Goal: Find contact information: Find contact information

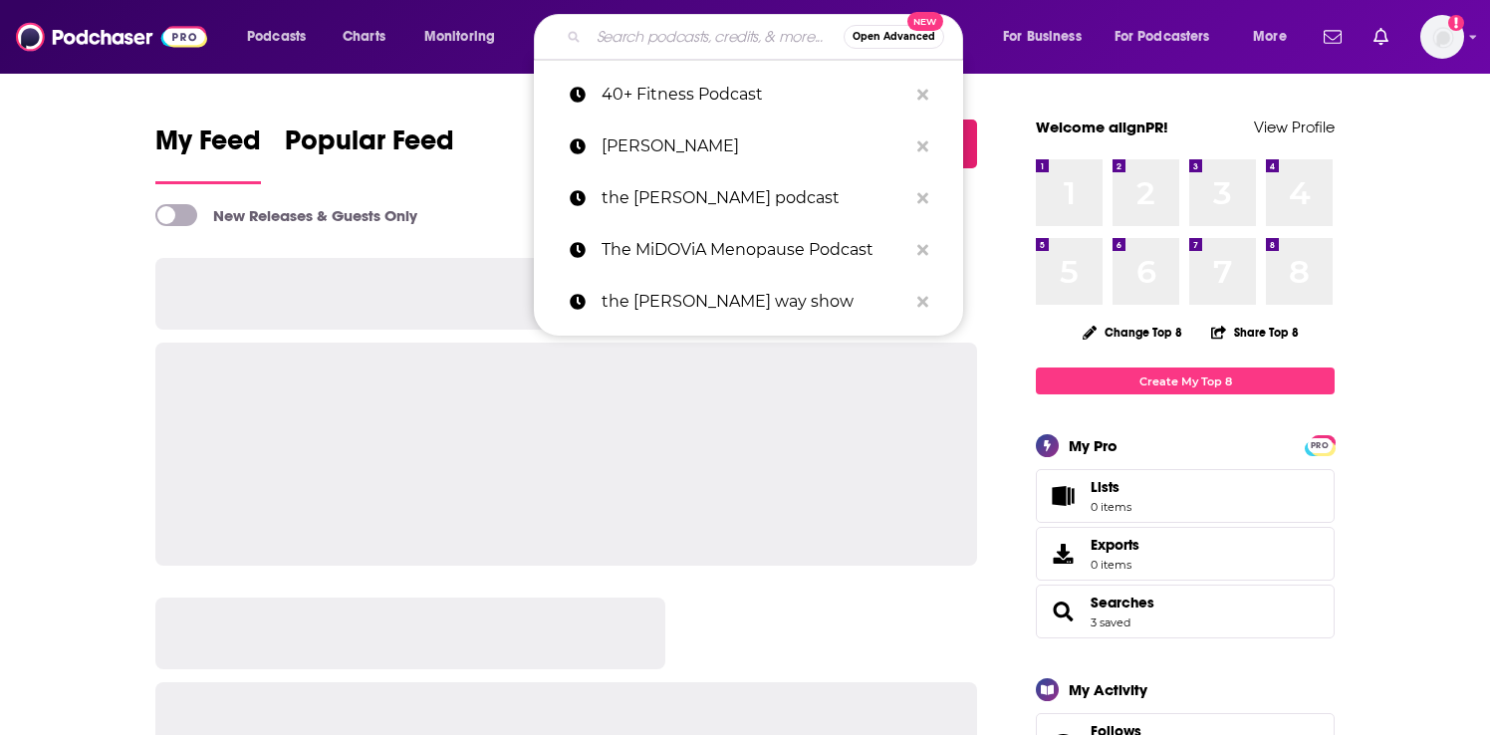
click at [696, 38] on input "Search podcasts, credits, & more..." at bounding box center [716, 37] width 255 height 32
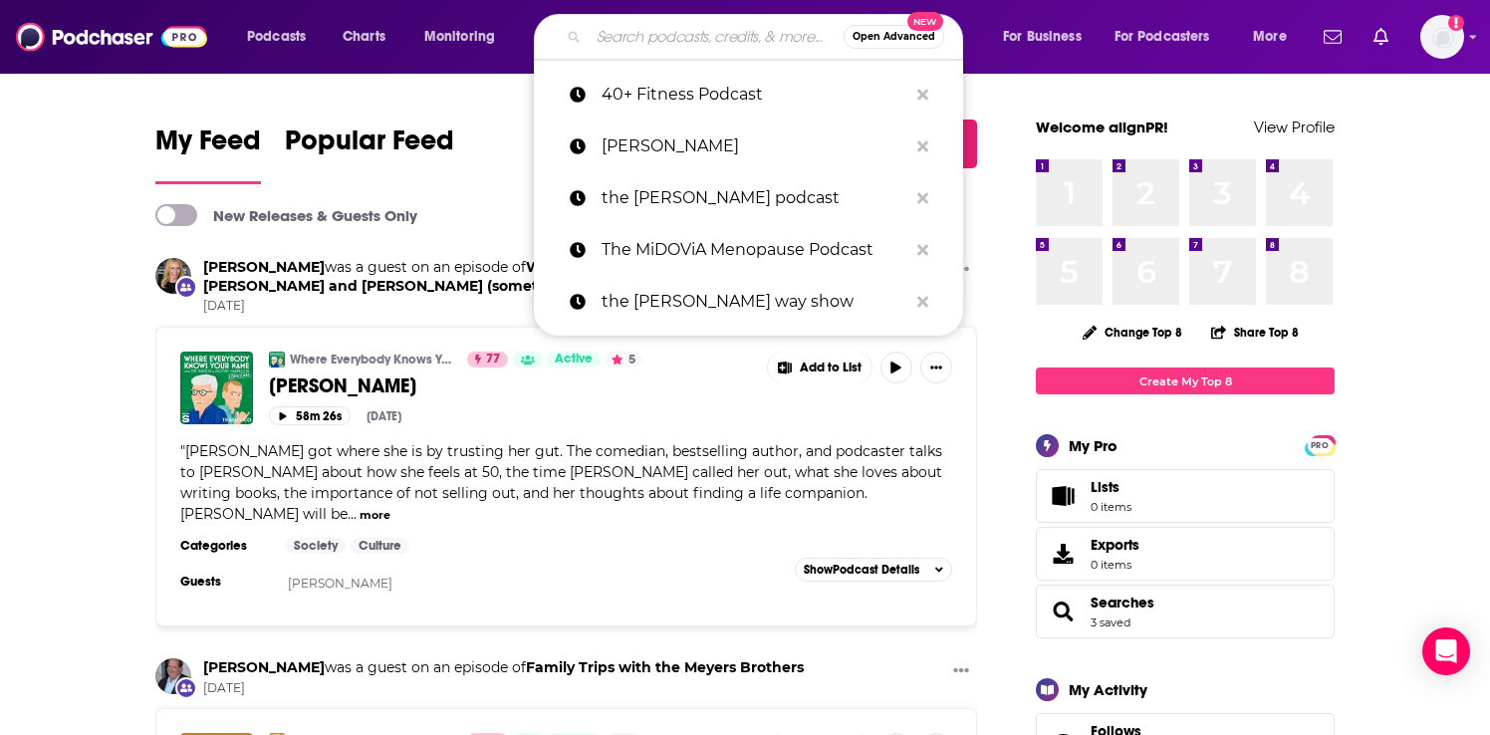
click at [634, 38] on input "Search podcasts, credits, & more..." at bounding box center [716, 37] width 255 height 32
paste input "The Herd with [PERSON_NAME]"
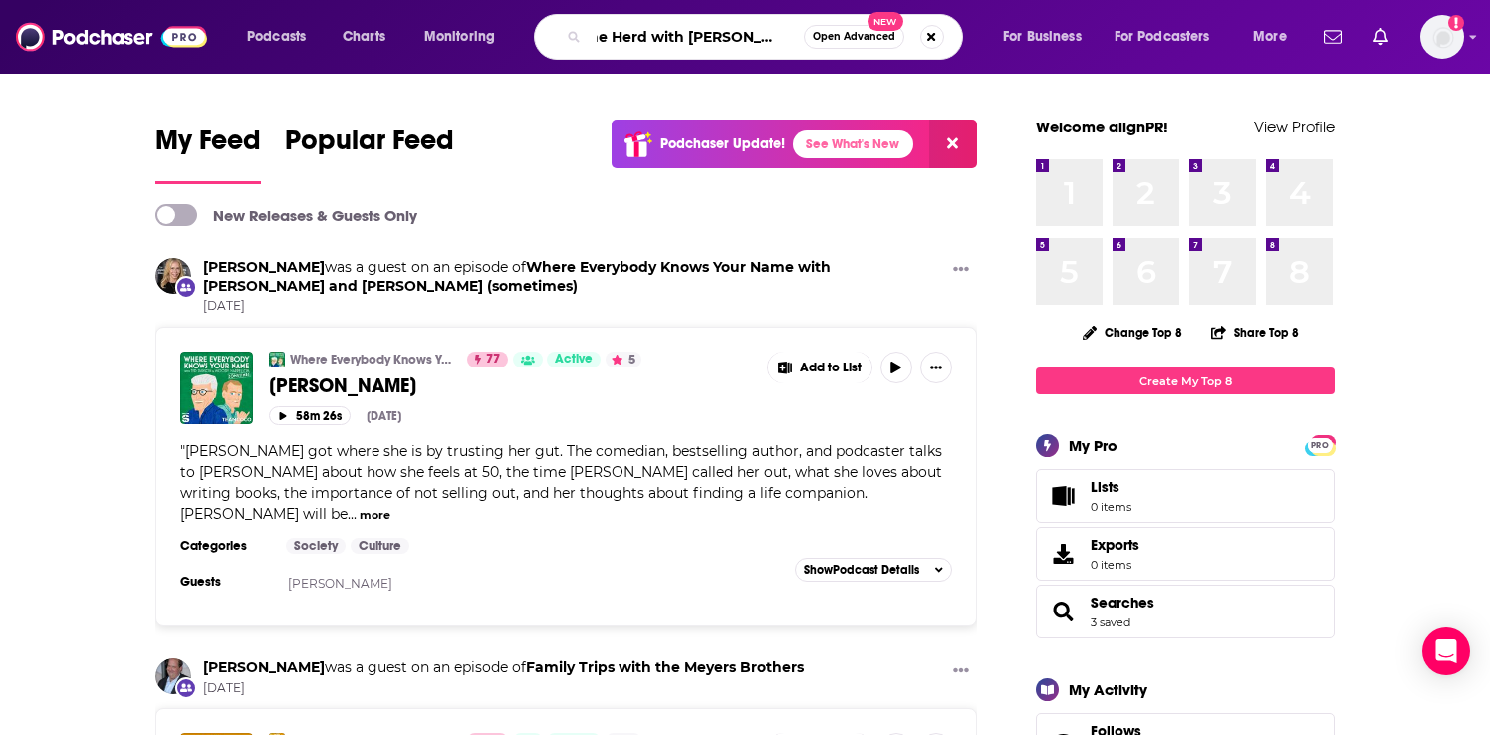
type input "The Herd with [PERSON_NAME]"
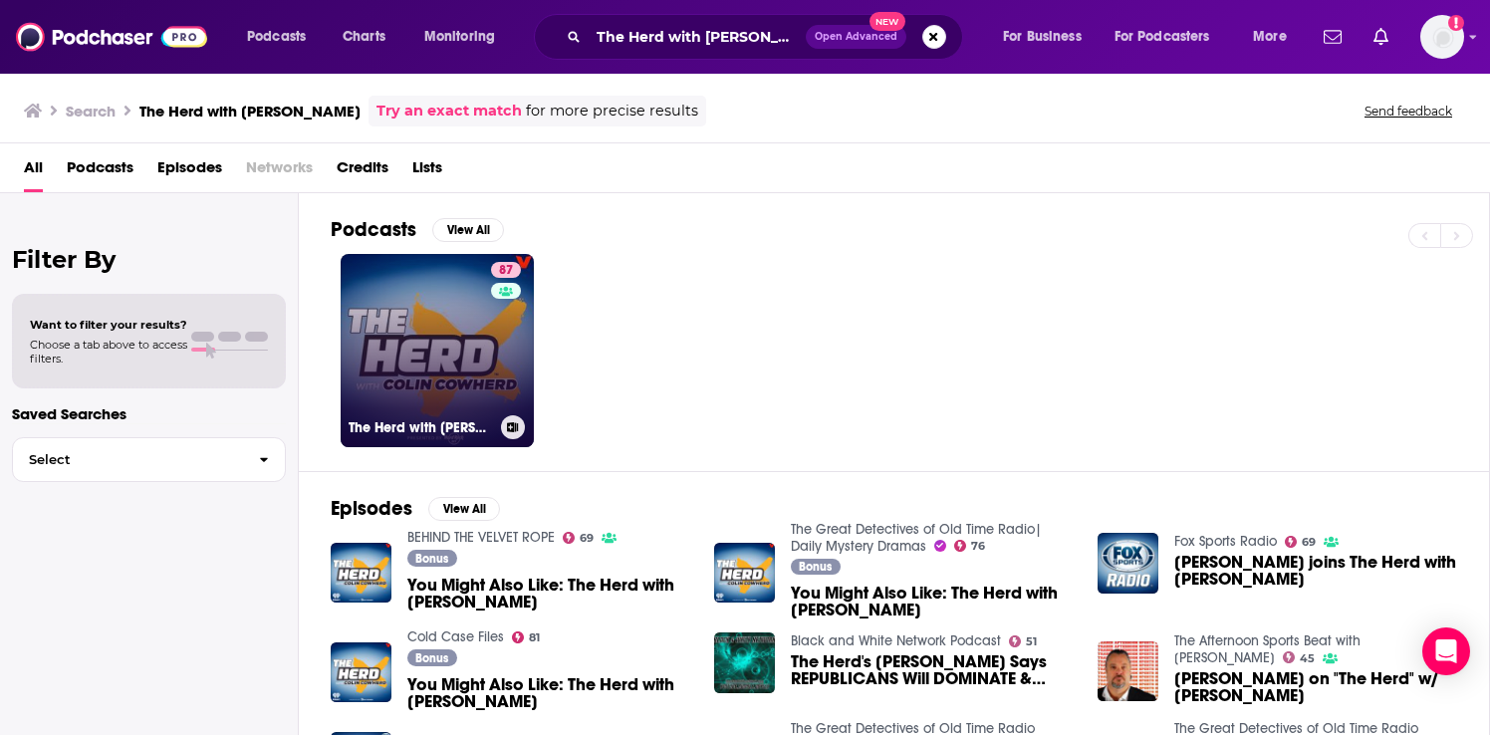
click at [469, 355] on link "87 The Herd with [PERSON_NAME]" at bounding box center [437, 350] width 193 height 193
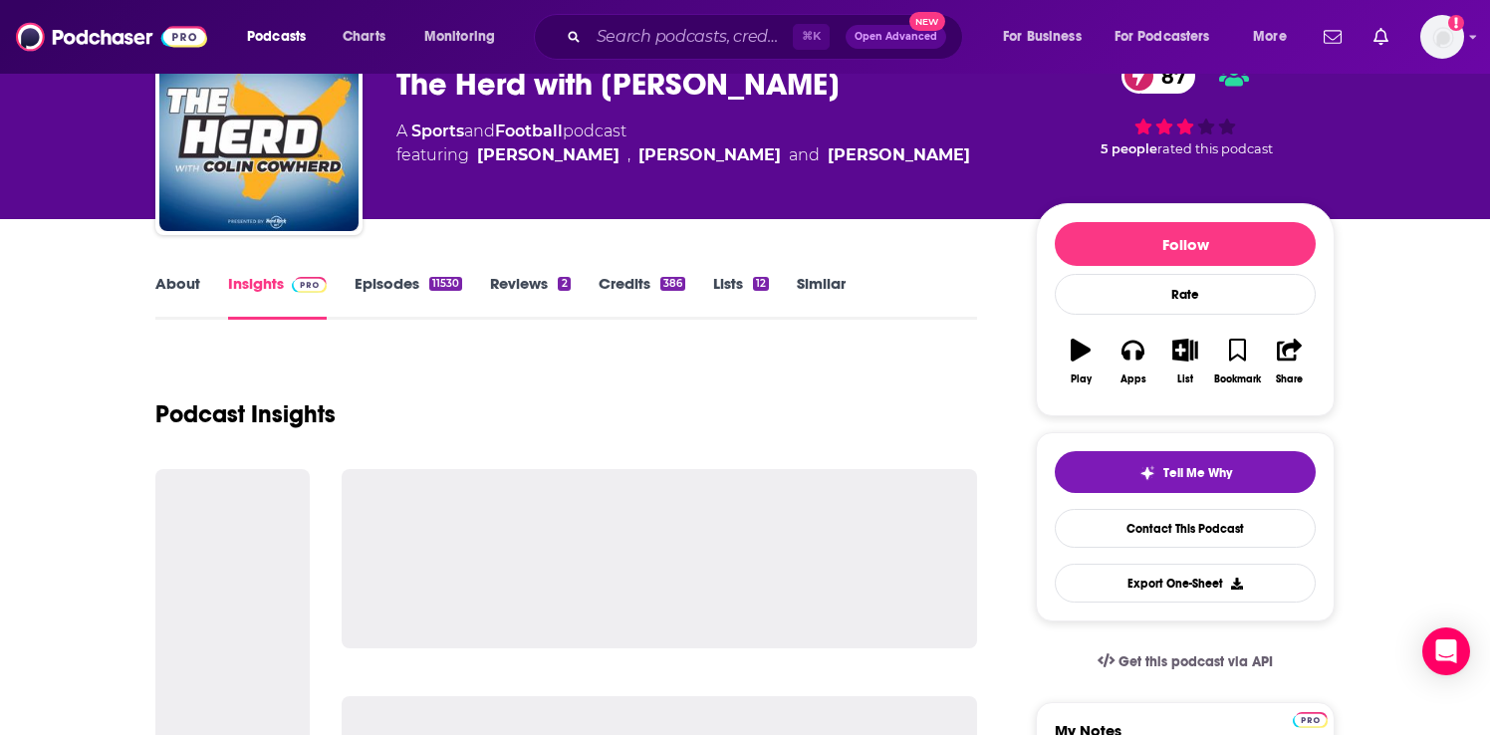
scroll to position [113, 0]
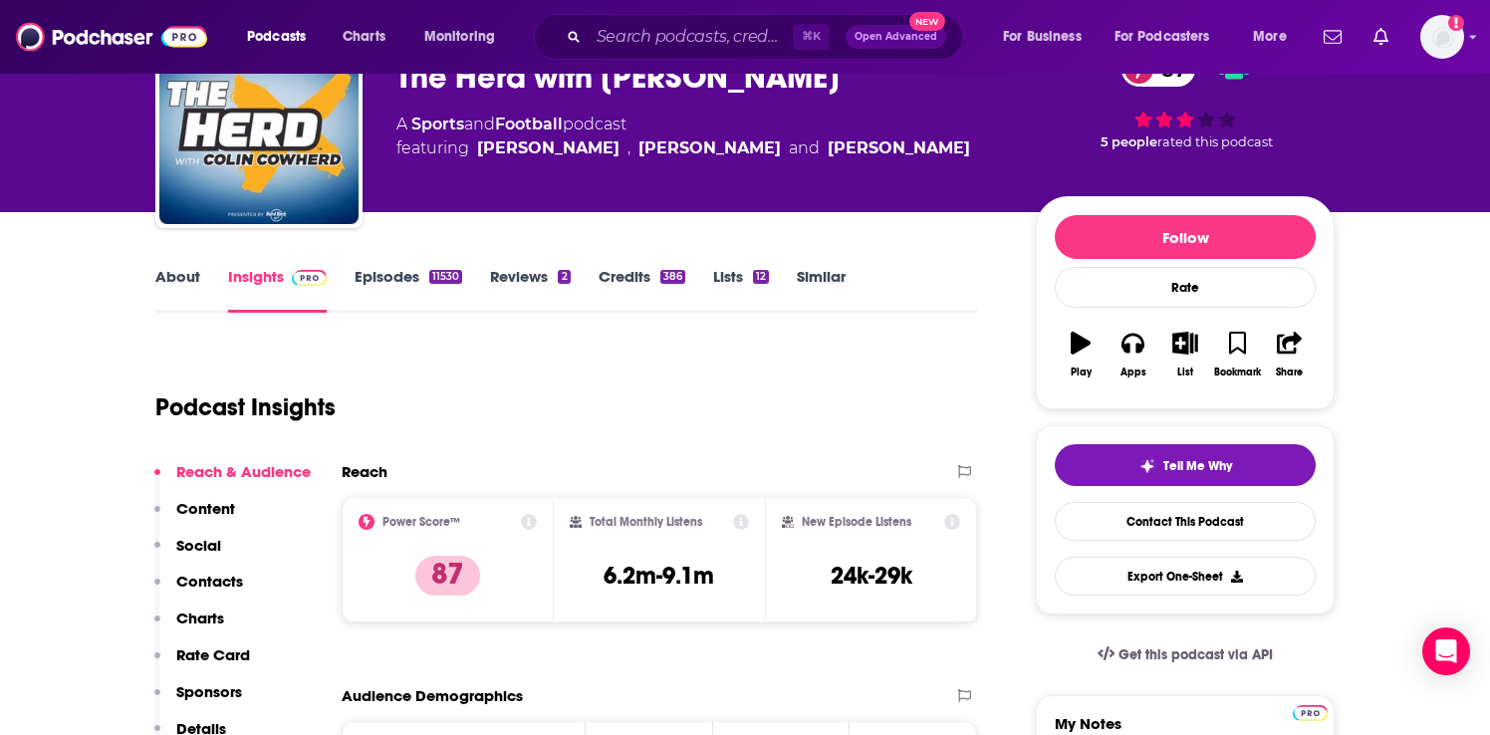
click at [219, 582] on p "Contacts" at bounding box center [209, 581] width 67 height 19
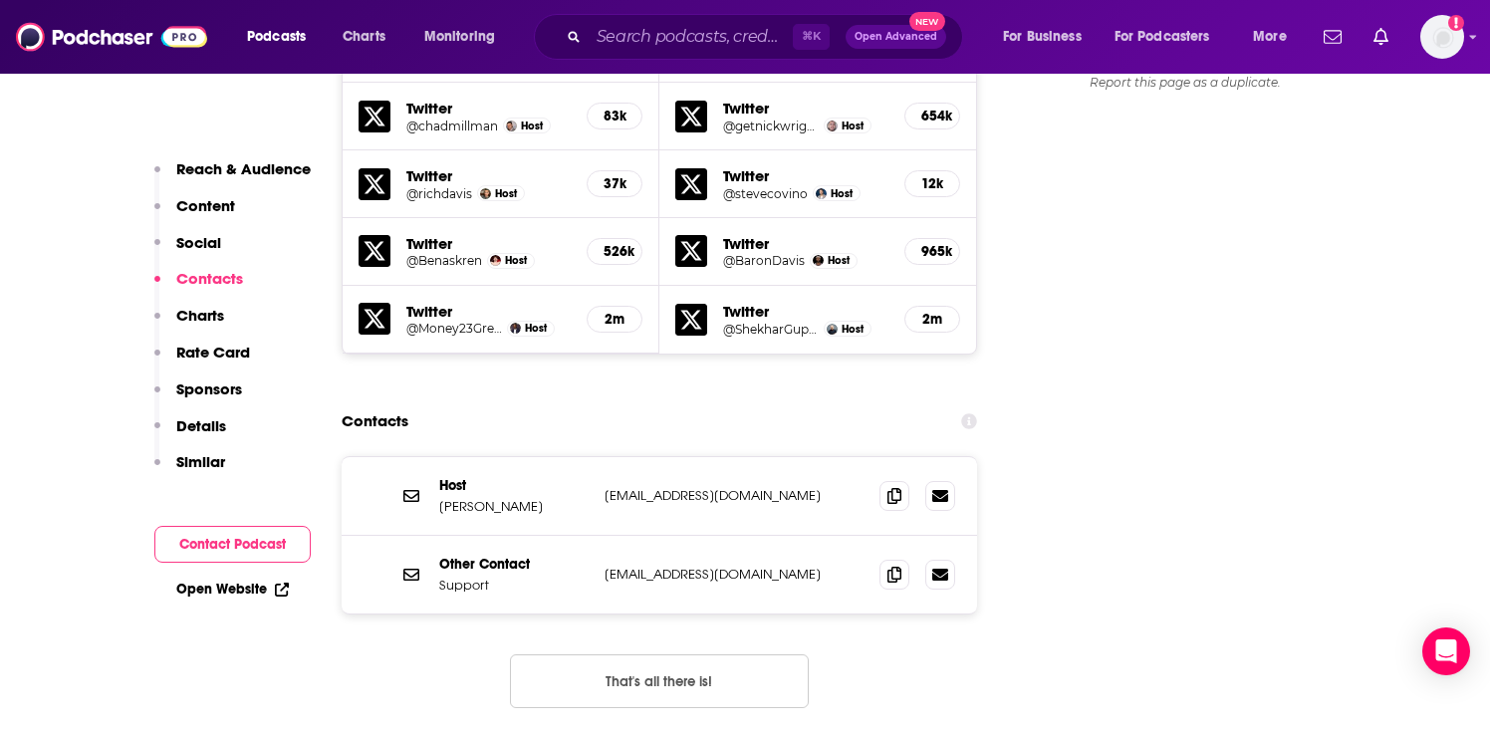
scroll to position [2290, 0]
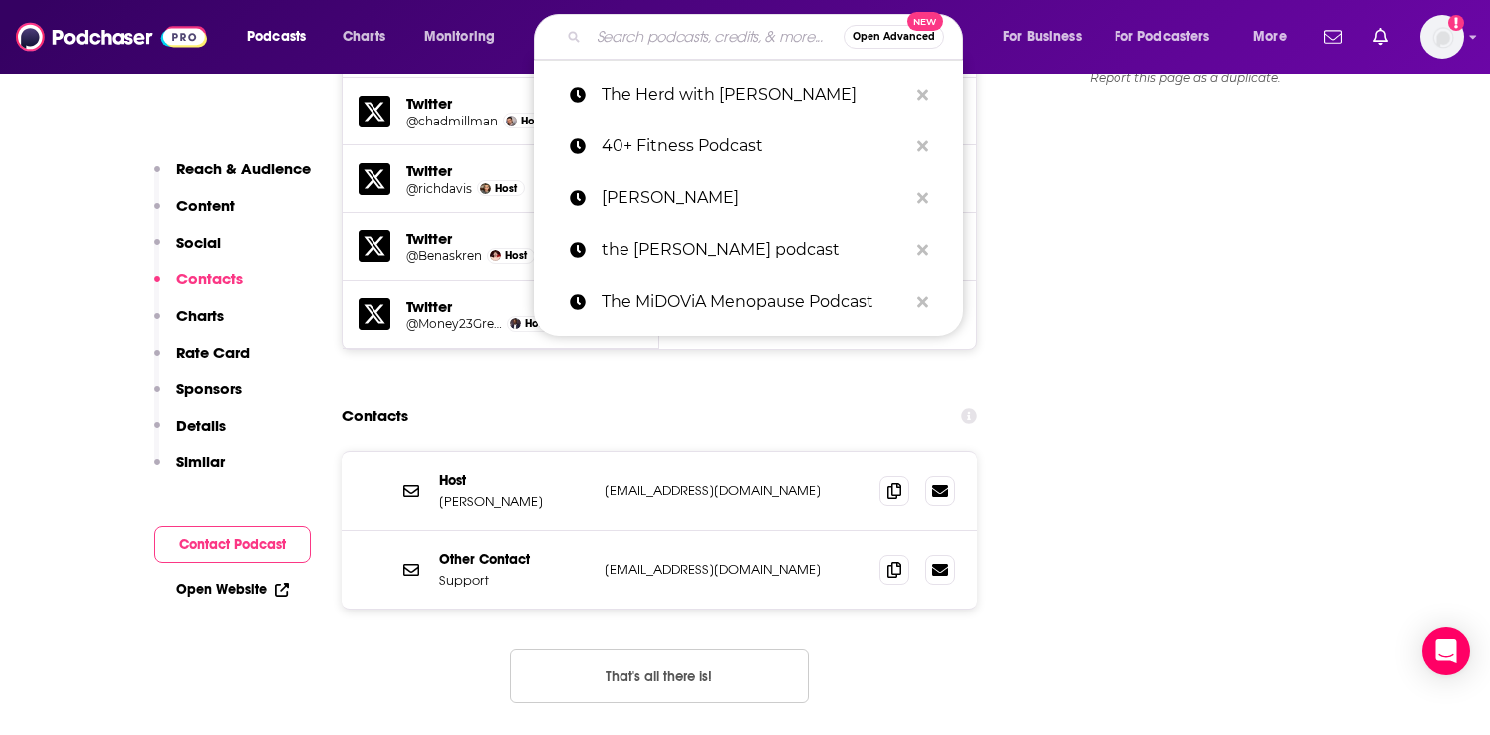
click at [685, 33] on input "Search podcasts, credits, & more..." at bounding box center [716, 37] width 255 height 32
paste input "he [PERSON_NAME] Show"
type input "he [PERSON_NAME] Show"
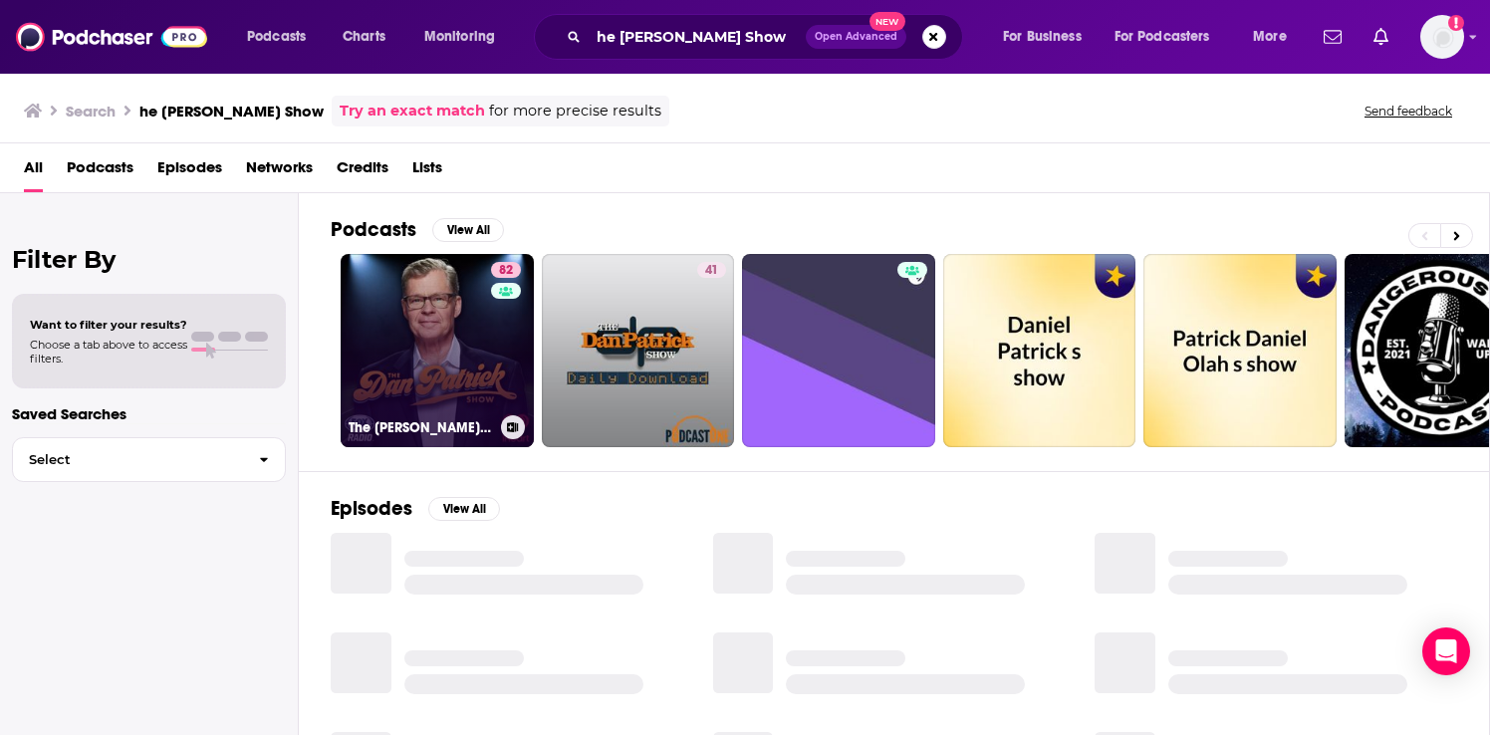
click at [443, 351] on link "82 The [PERSON_NAME] Show" at bounding box center [437, 350] width 193 height 193
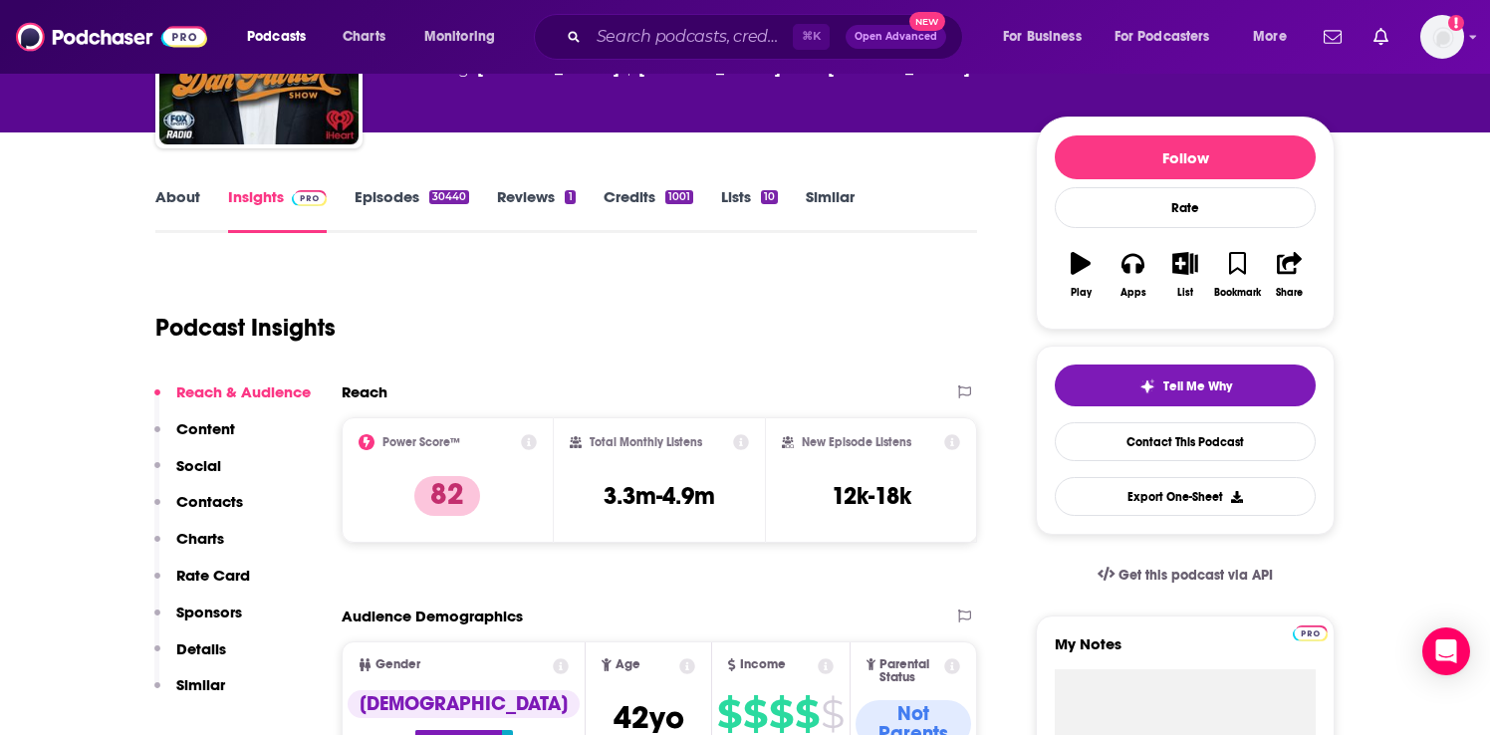
click at [198, 495] on p "Contacts" at bounding box center [209, 501] width 67 height 19
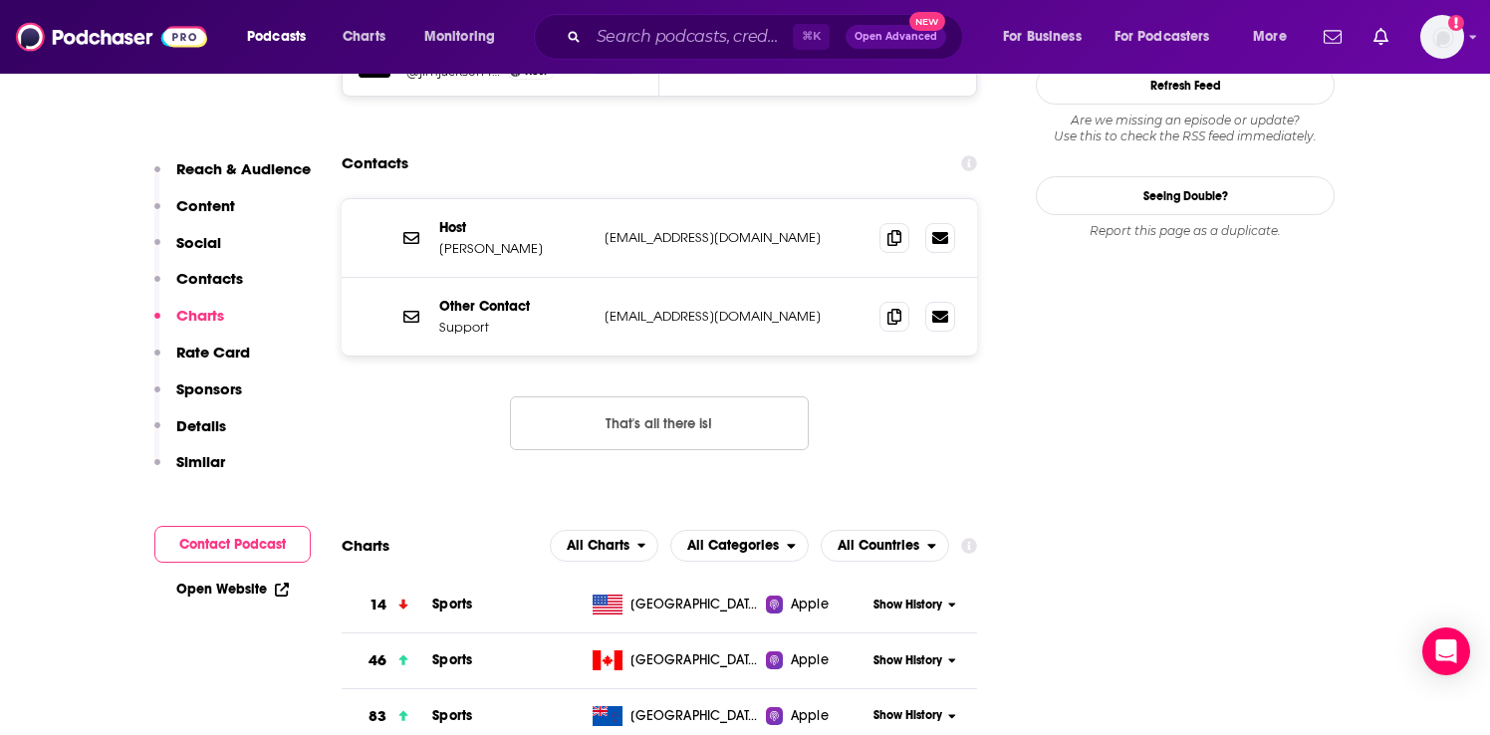
scroll to position [2135, 0]
click at [677, 41] on input "Search podcasts, credits, & more..." at bounding box center [691, 37] width 204 height 32
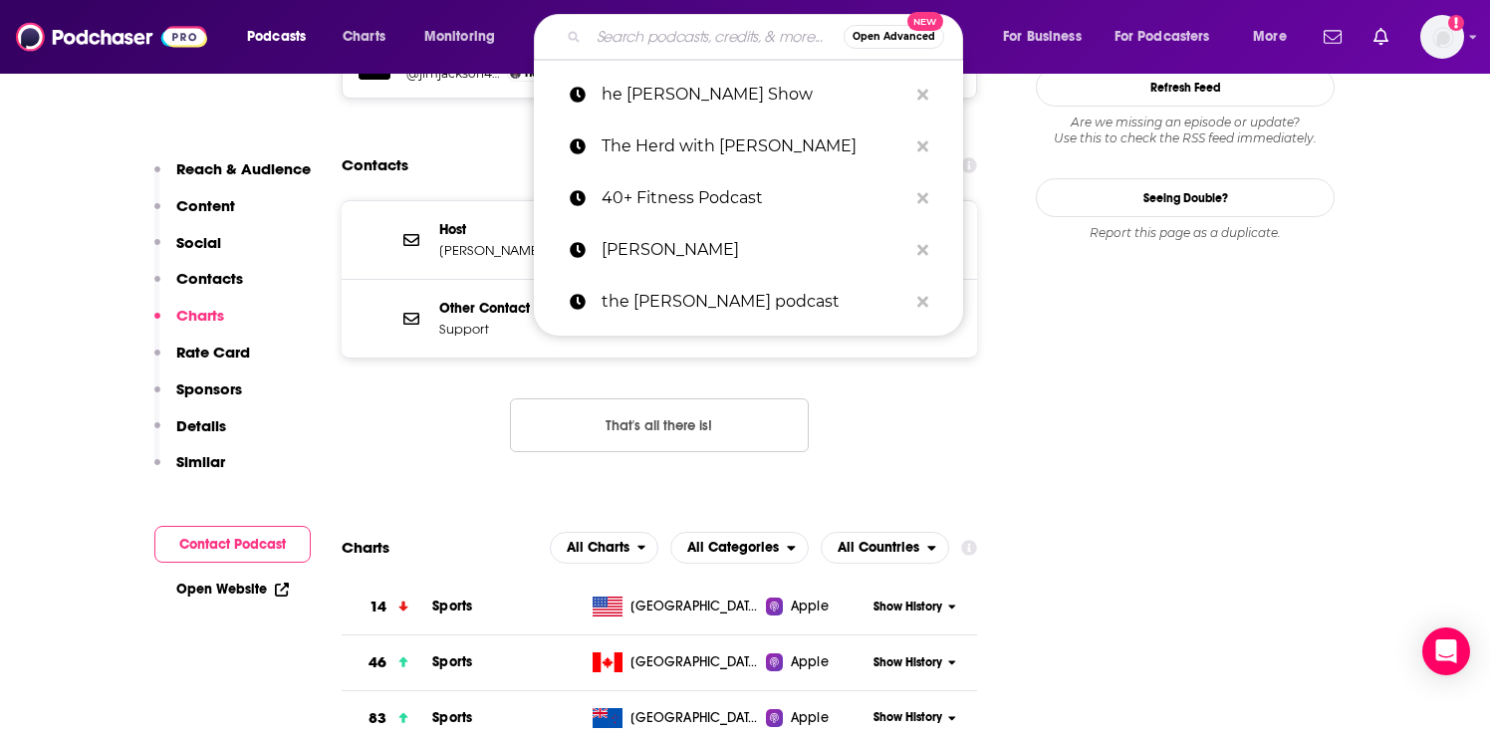
paste input "The Morning Kick-Off w/[PERSON_NAME] [PERSON_NAME] & [PERSON_NAME]"
type input "The Morning Kick-Off w/[PERSON_NAME] [PERSON_NAME] & [PERSON_NAME]"
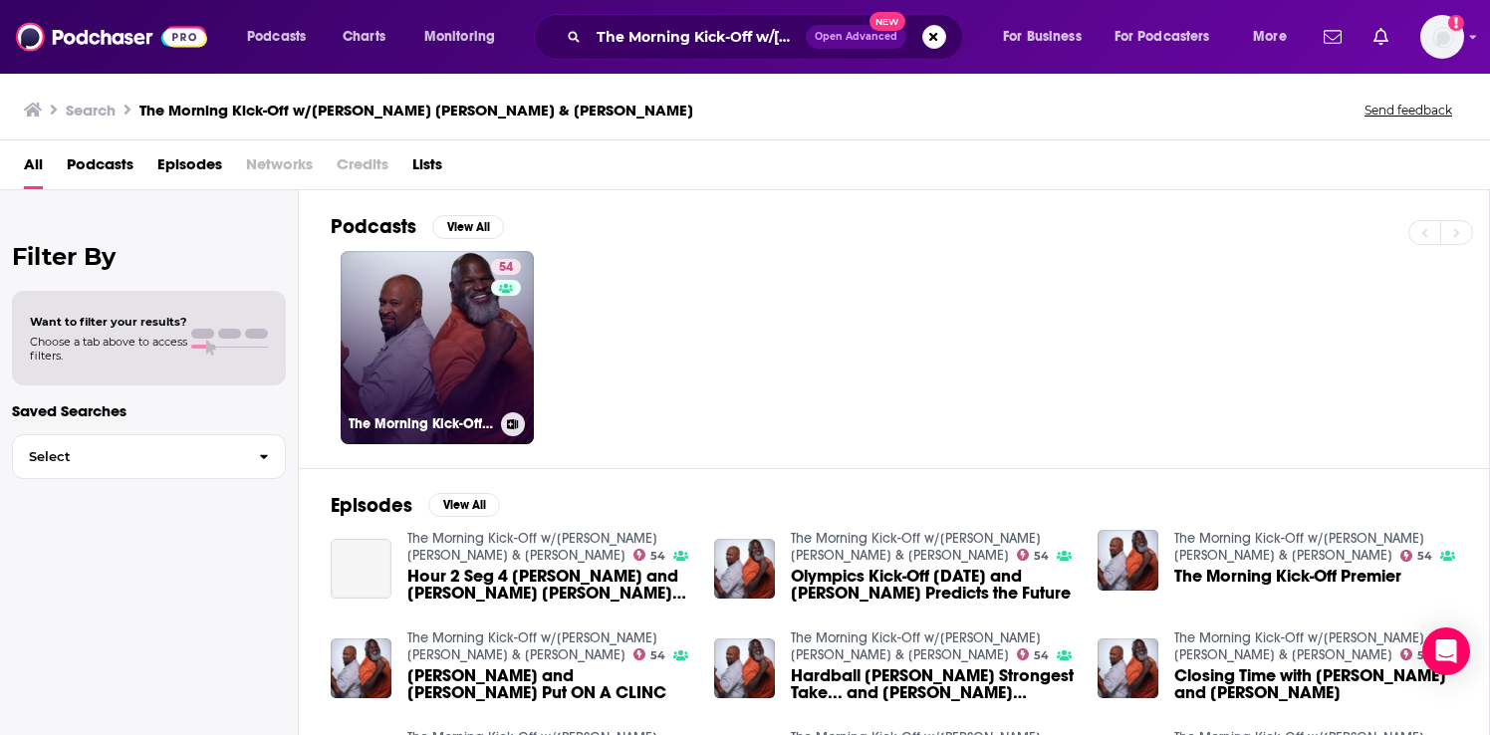
click at [450, 325] on link "54 The Morning Kick-Off w/[PERSON_NAME] [PERSON_NAME] & [PERSON_NAME]" at bounding box center [437, 347] width 193 height 193
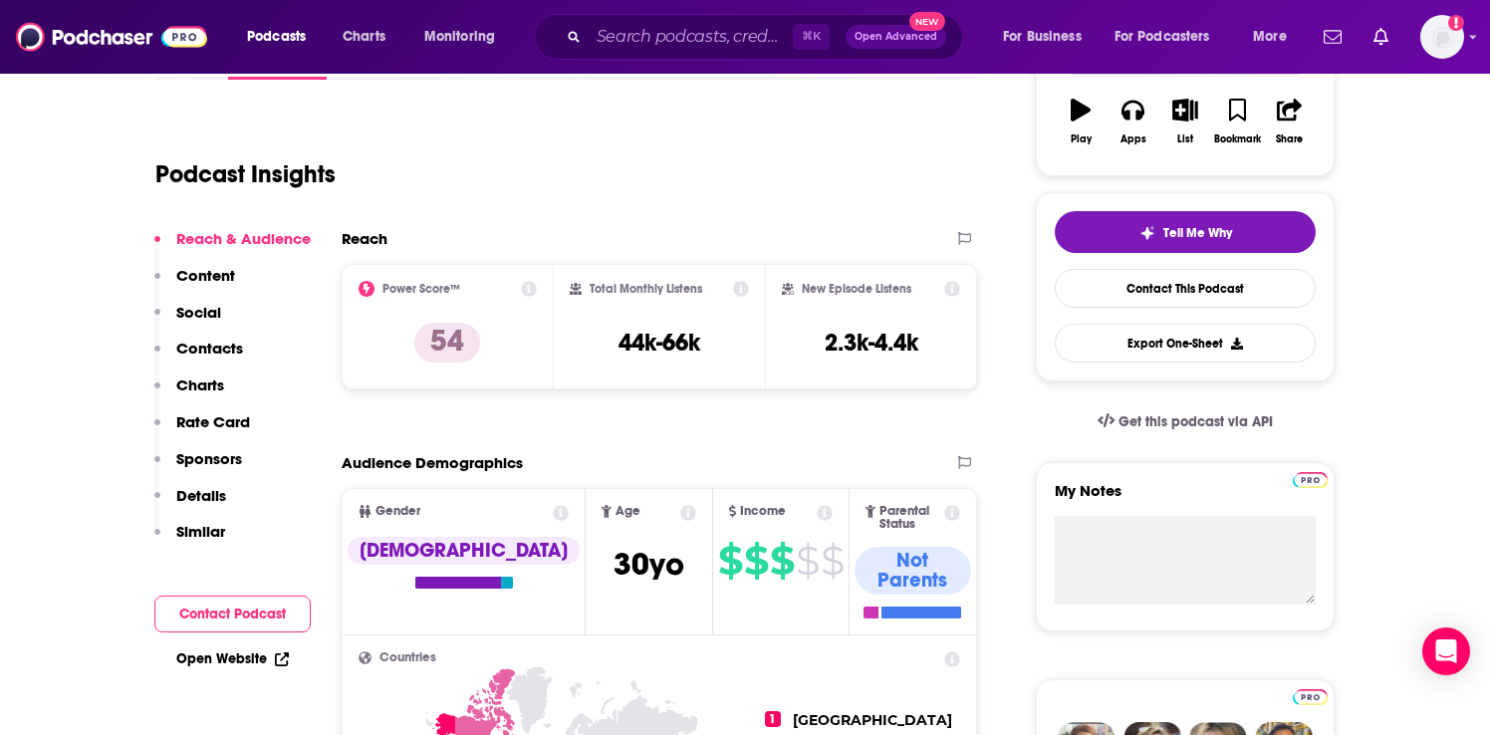
click at [227, 354] on p "Contacts" at bounding box center [209, 348] width 67 height 19
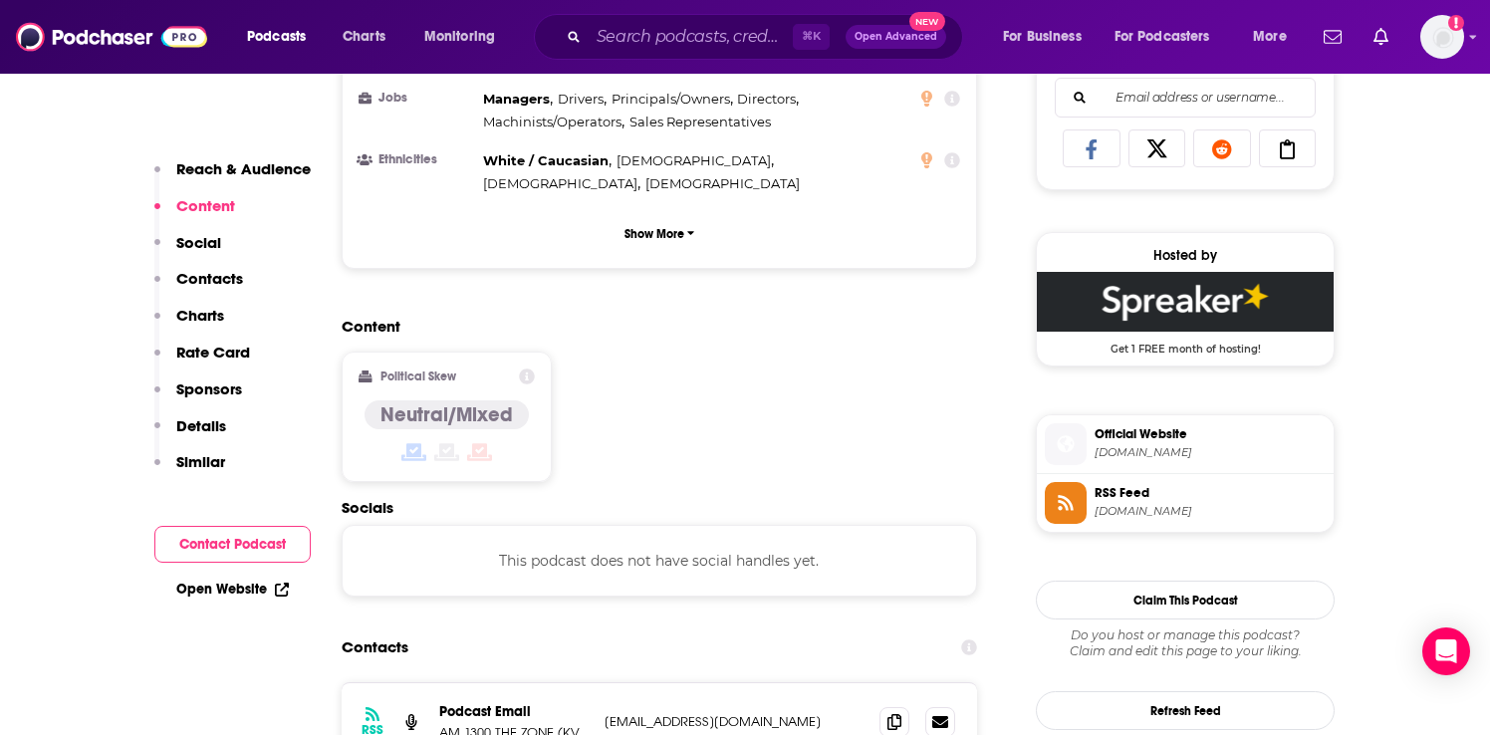
scroll to position [1317, 0]
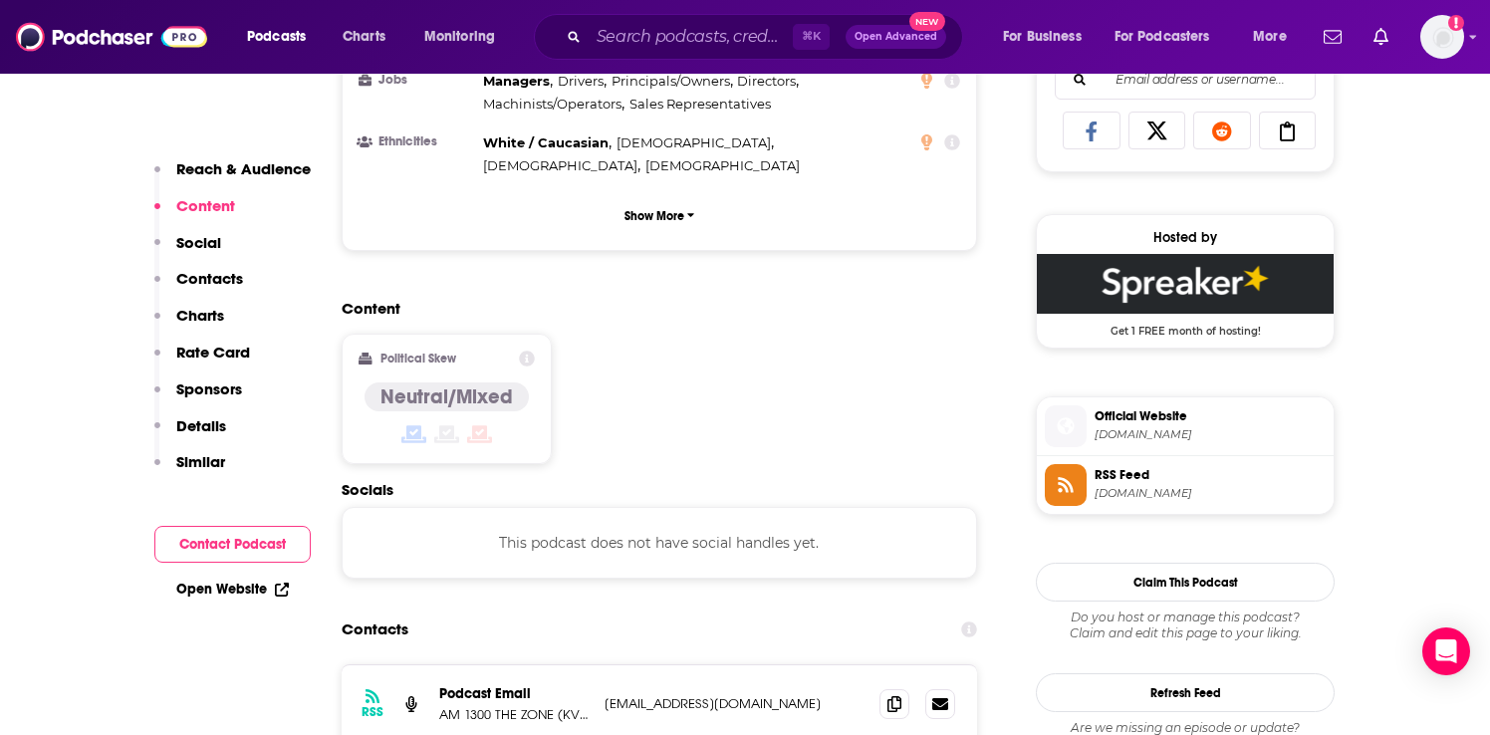
click at [1178, 429] on span "[DOMAIN_NAME]" at bounding box center [1210, 434] width 231 height 15
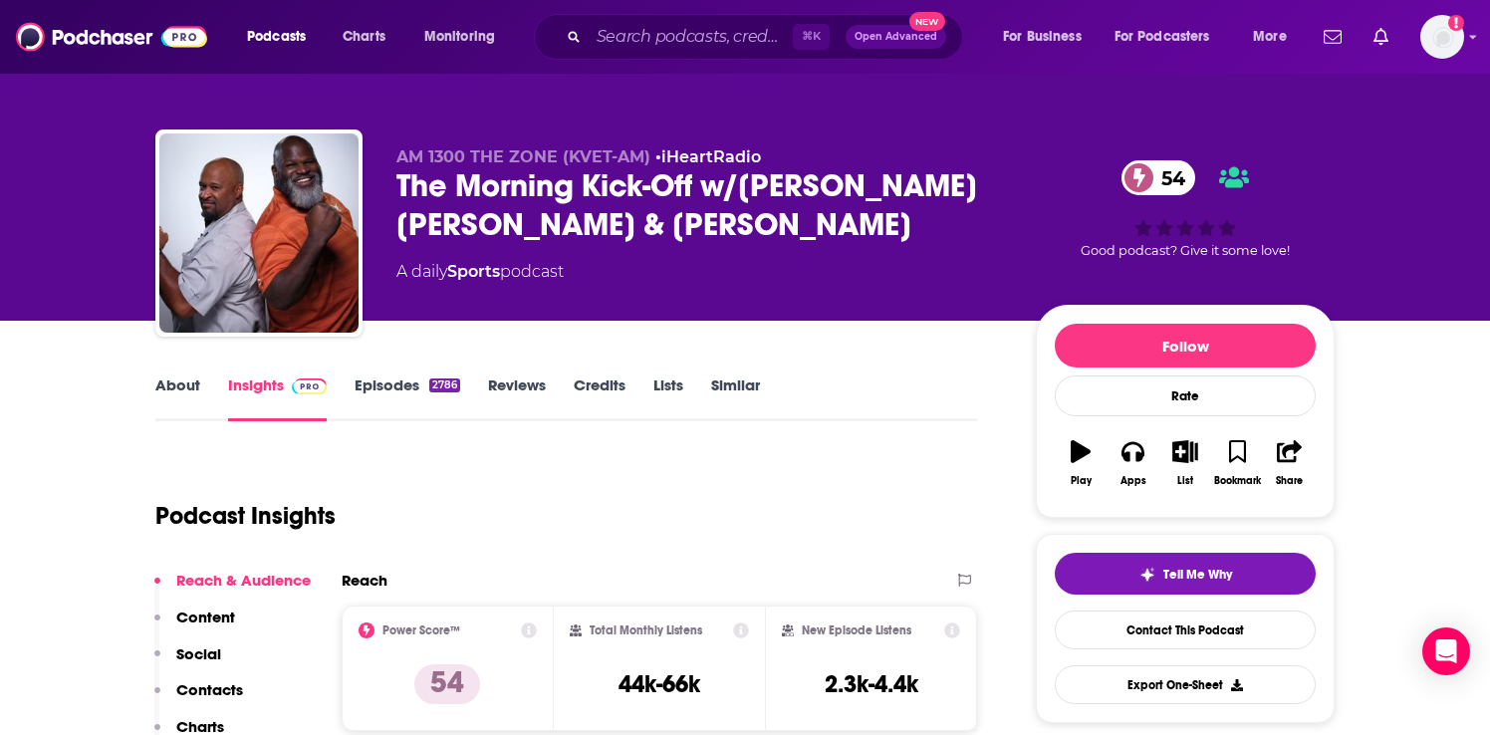
scroll to position [0, 0]
